Goal: Task Accomplishment & Management: Use online tool/utility

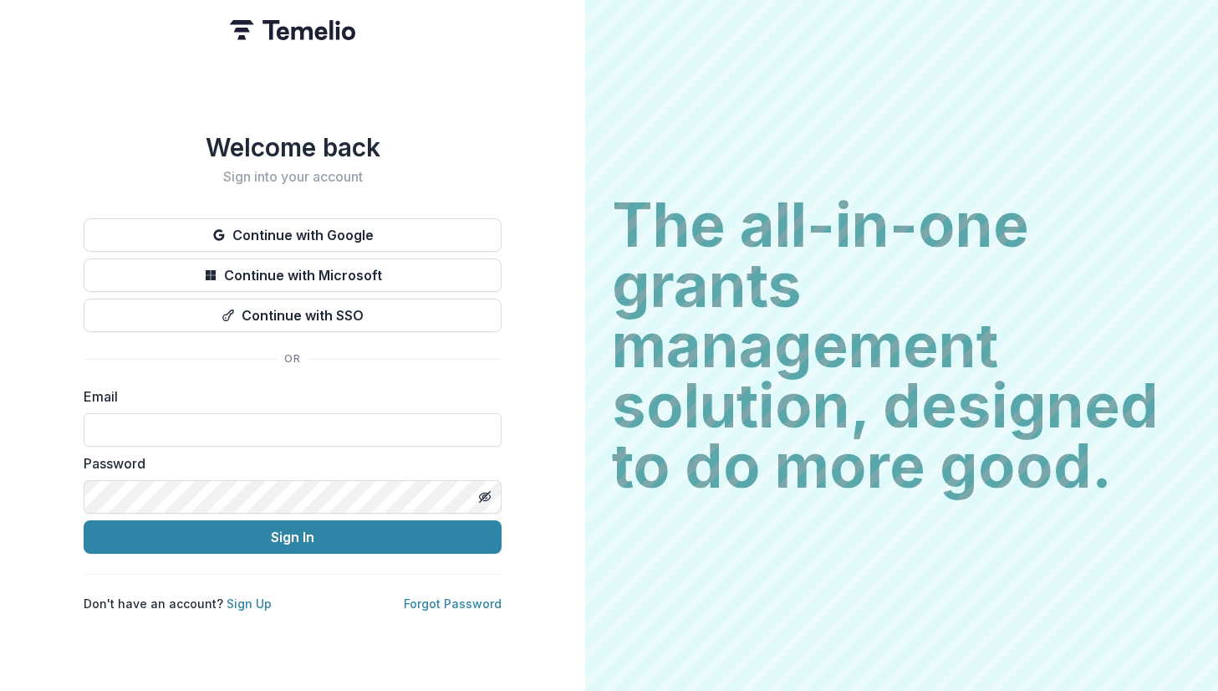
type input "**********"
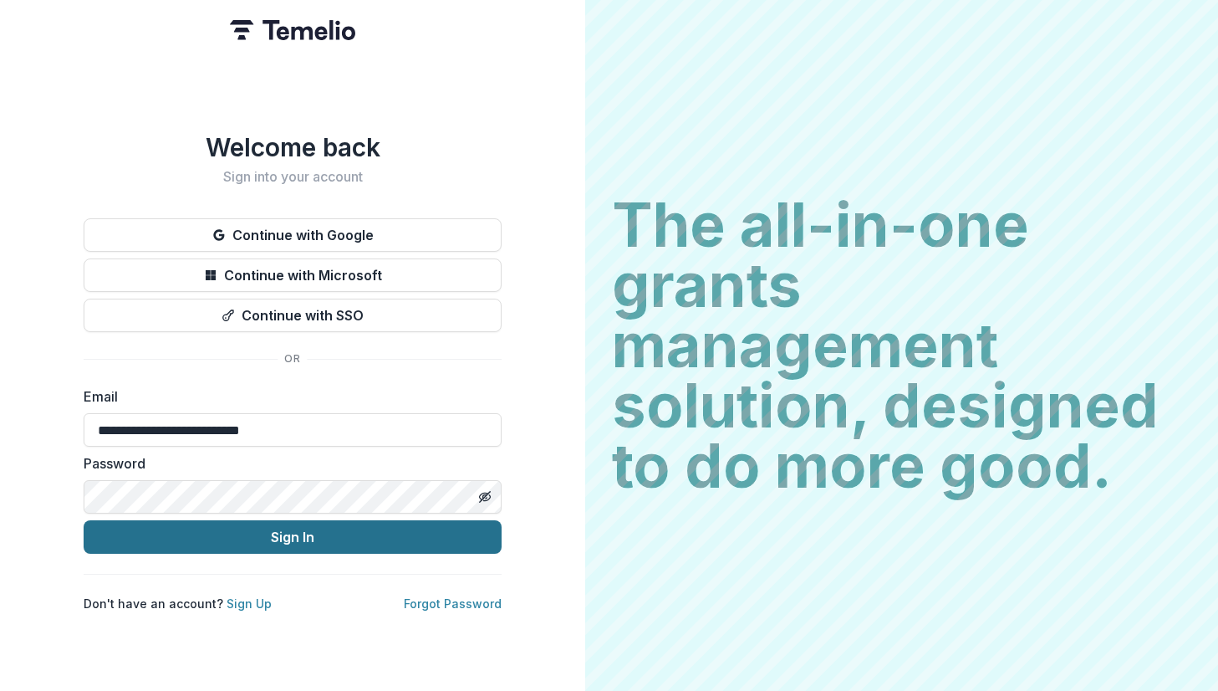
click at [381, 533] on button "Sign In" at bounding box center [293, 536] width 418 height 33
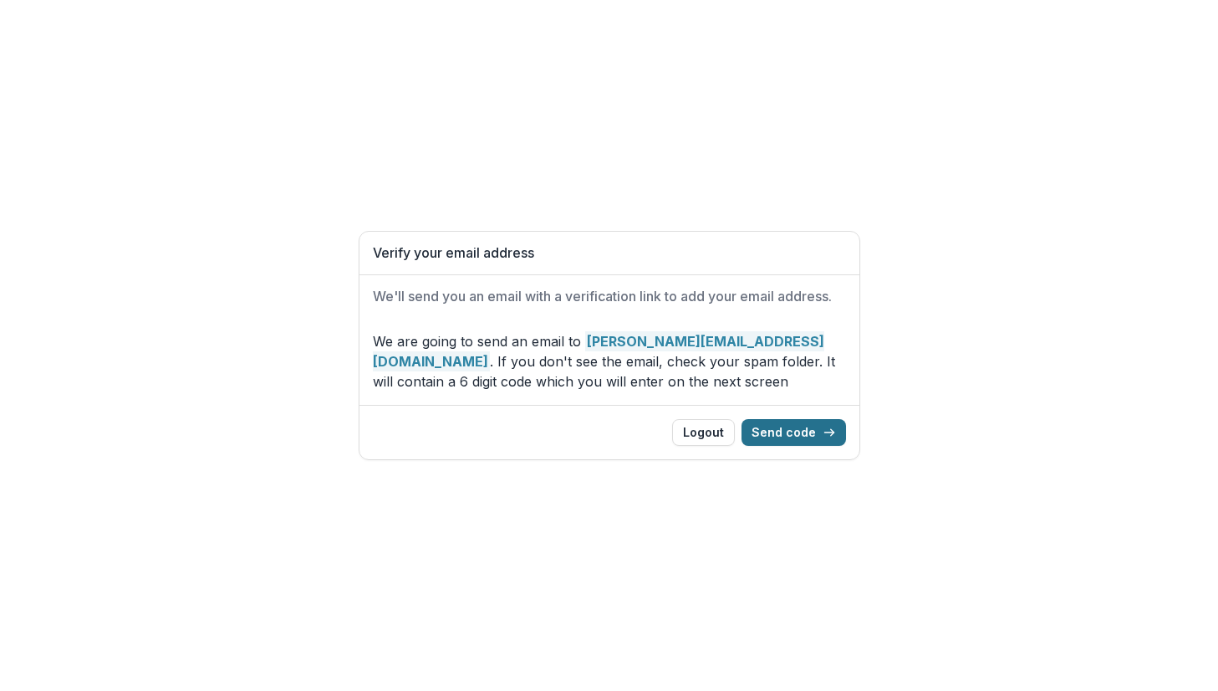
click at [768, 431] on button "Send code" at bounding box center [794, 432] width 105 height 27
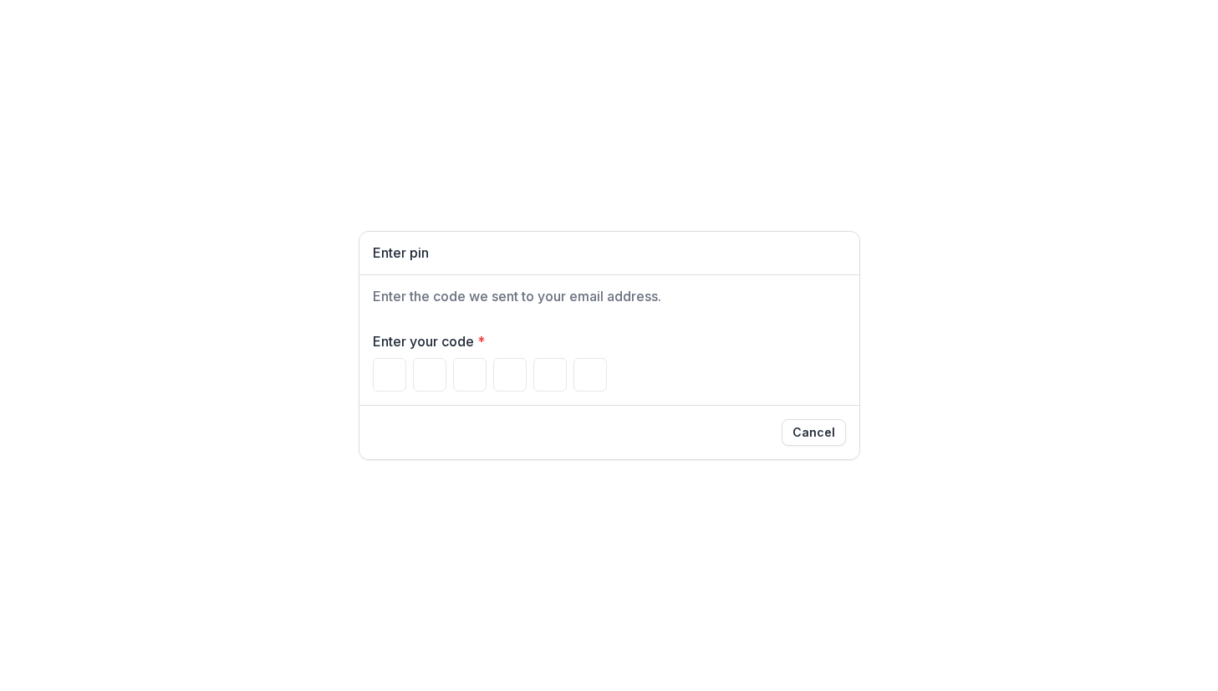
type input "*"
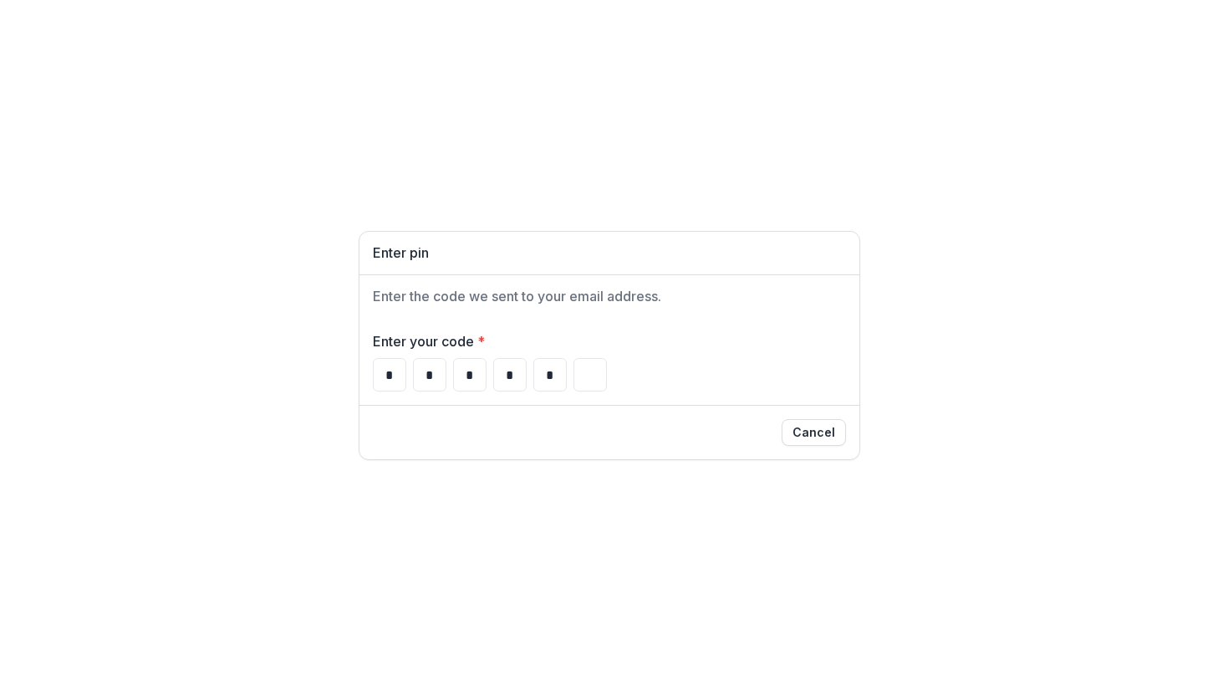
type input "*"
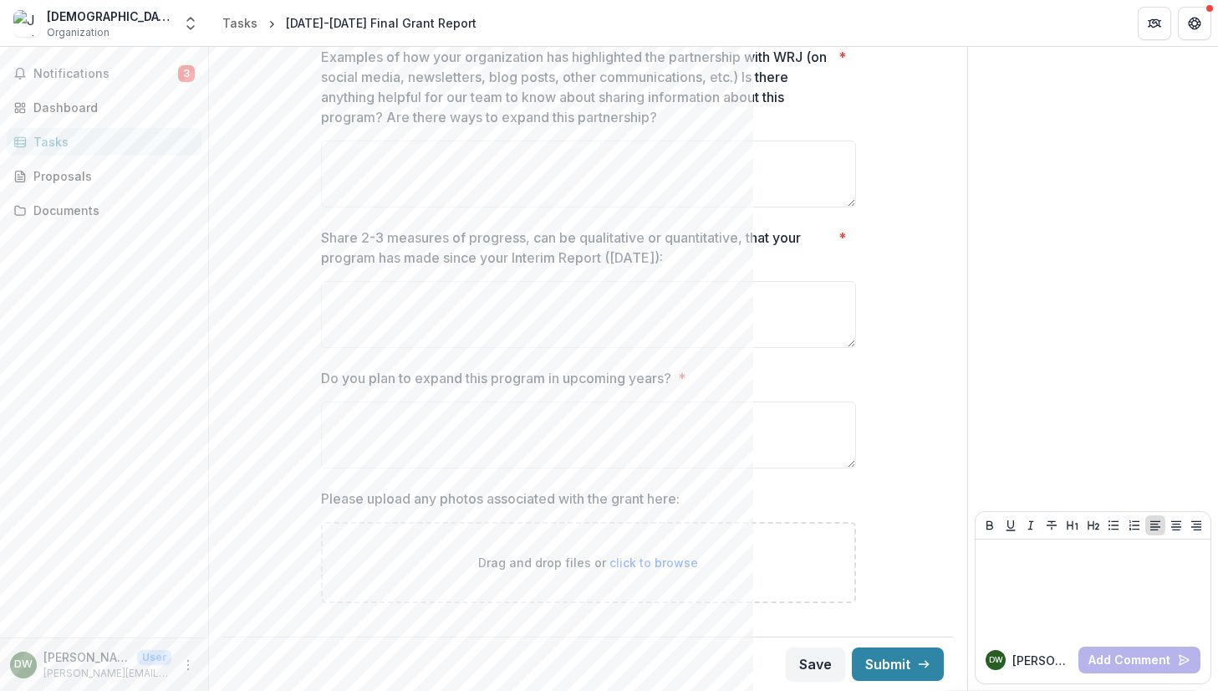
scroll to position [540, 0]
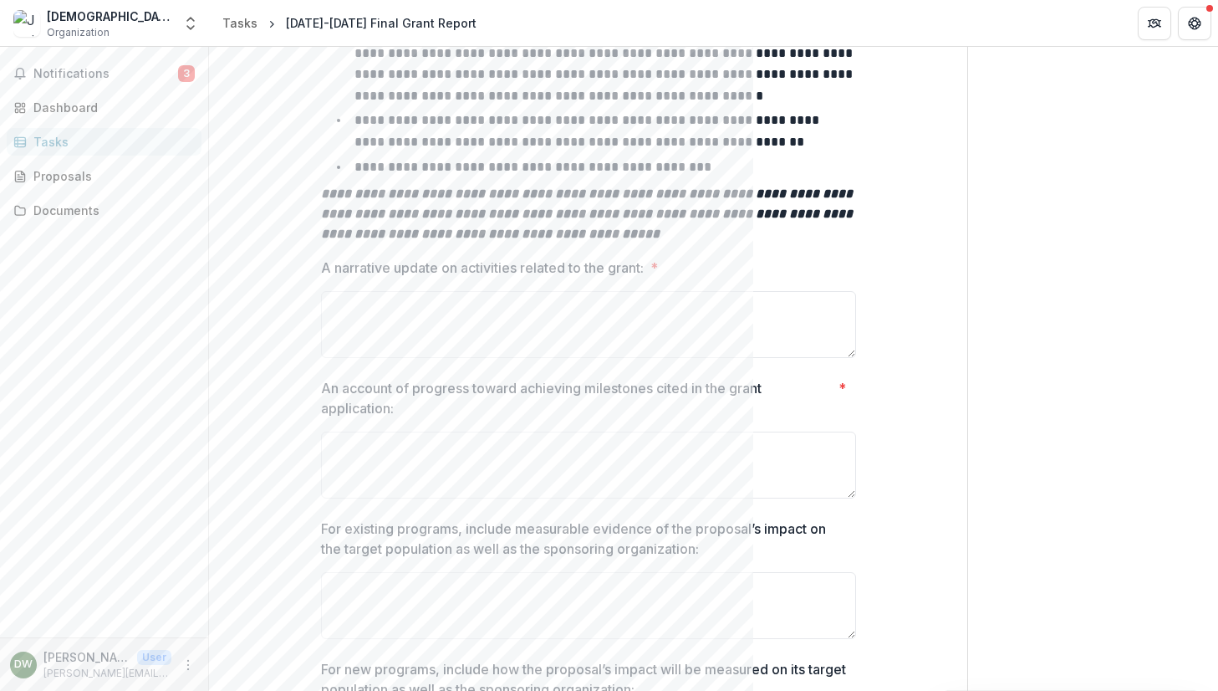
click at [30, 318] on div "Notifications 3 Dashboard Tasks Proposals Documents" at bounding box center [104, 342] width 208 height 590
